Goal: Transaction & Acquisition: Purchase product/service

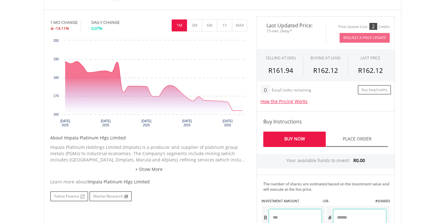
scroll to position [207, 0]
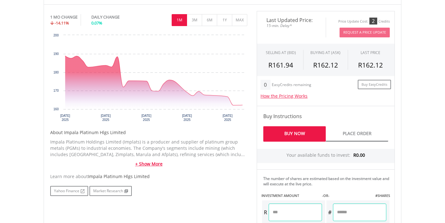
click at [156, 163] on link "+ Show More" at bounding box center [148, 164] width 197 height 6
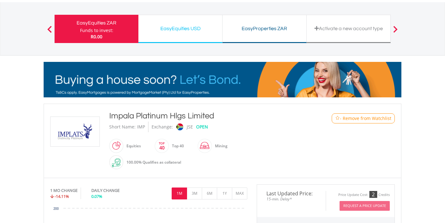
scroll to position [17, 0]
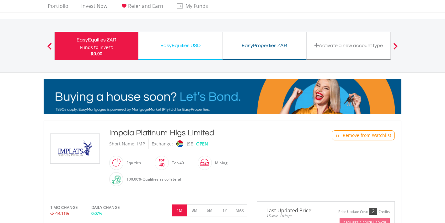
click at [50, 46] on span at bounding box center [49, 46] width 4 height 7
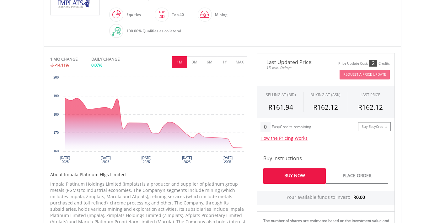
scroll to position [159, 0]
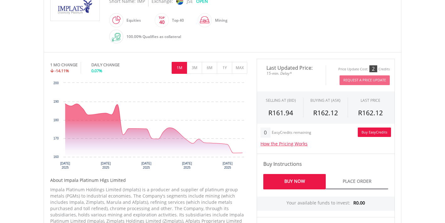
click at [380, 131] on link "Buy EasyCredits" at bounding box center [374, 132] width 33 height 10
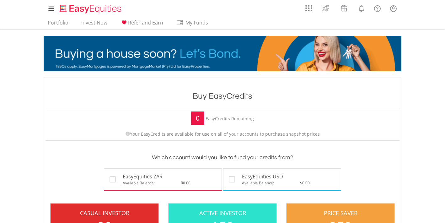
click at [99, 14] on div "My Investments Invest Now New Listings Sell My Recurring Investments Pending Or…" at bounding box center [84, 9] width 80 height 14
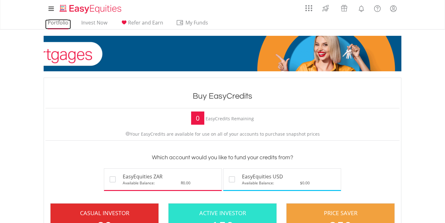
click at [61, 21] on link "Portfolio" at bounding box center [58, 24] width 26 height 10
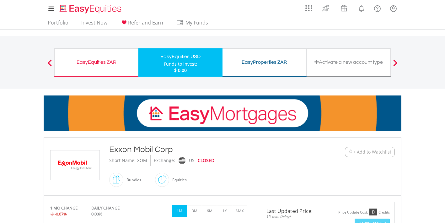
scroll to position [26, 0]
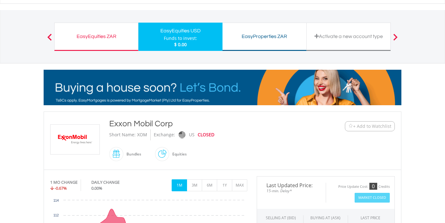
click at [362, 126] on span "+ Add to Watchlist" at bounding box center [372, 126] width 38 height 6
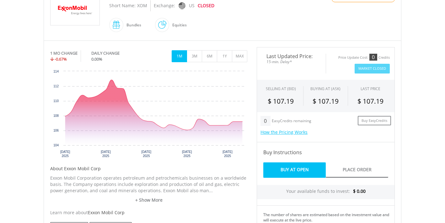
scroll to position [169, 0]
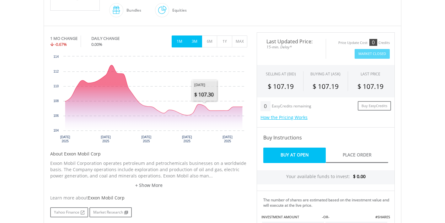
click at [196, 41] on button "3M" at bounding box center [194, 41] width 15 height 12
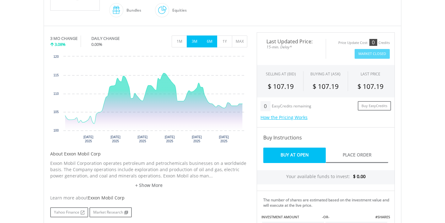
click at [211, 42] on button "6M" at bounding box center [209, 41] width 15 height 12
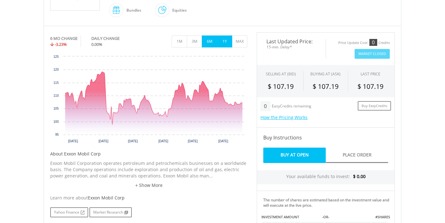
click at [226, 41] on button "1Y" at bounding box center [224, 41] width 15 height 12
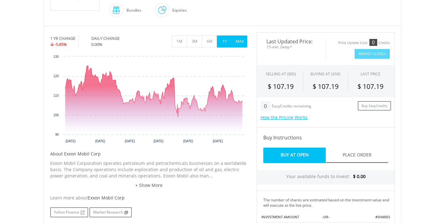
click at [237, 41] on button "MAX" at bounding box center [239, 41] width 15 height 12
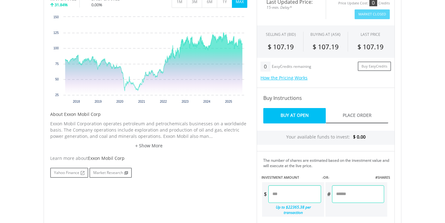
scroll to position [208, 0]
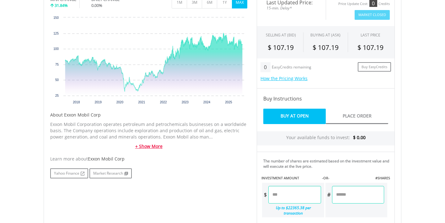
click at [153, 148] on link "+ Show More" at bounding box center [148, 146] width 197 height 6
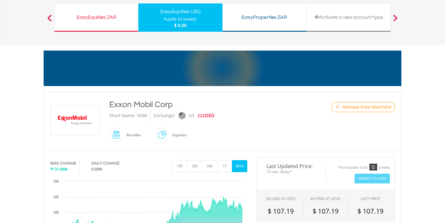
scroll to position [44, 0]
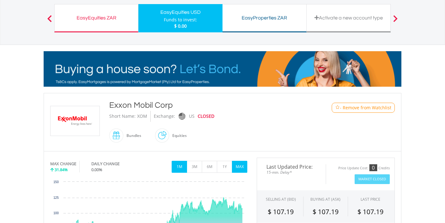
click at [179, 165] on button "1M" at bounding box center [179, 167] width 15 height 12
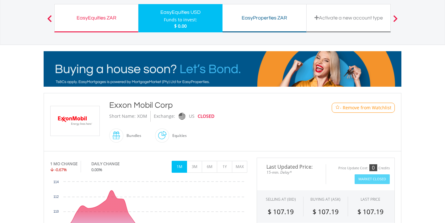
scroll to position [0, 0]
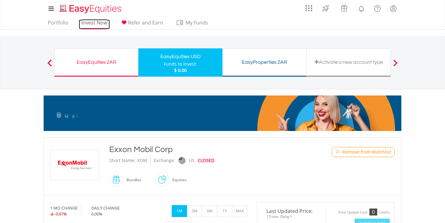
click at [99, 24] on link "Invest Now" at bounding box center [94, 24] width 31 height 10
